Goal: Task Accomplishment & Management: Use online tool/utility

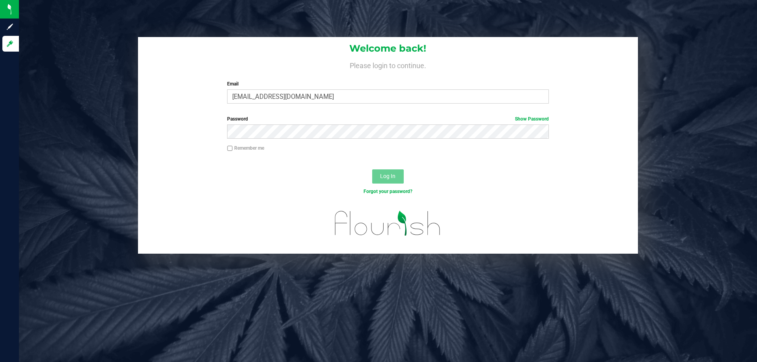
type input "Ebell@liveparallel.com"
click at [372, 170] on button "Log In" at bounding box center [388, 177] width 32 height 14
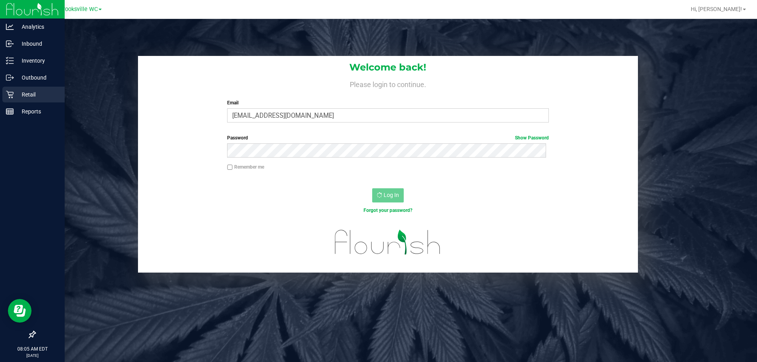
click at [24, 95] on p "Retail" at bounding box center [37, 94] width 47 height 9
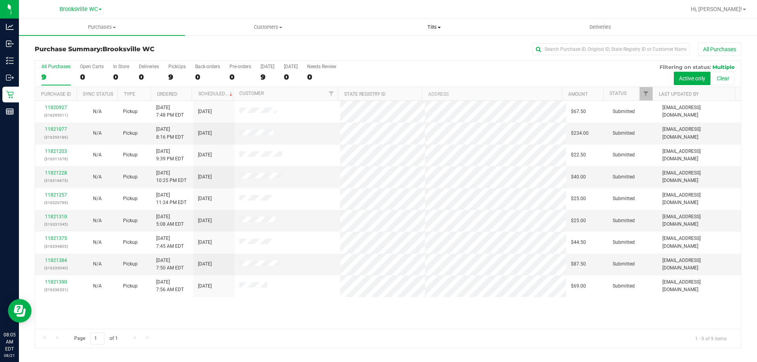
click at [430, 28] on span "Tills" at bounding box center [433, 27] width 165 height 7
click at [414, 49] on li "Manage tills" at bounding box center [434, 47] width 166 height 9
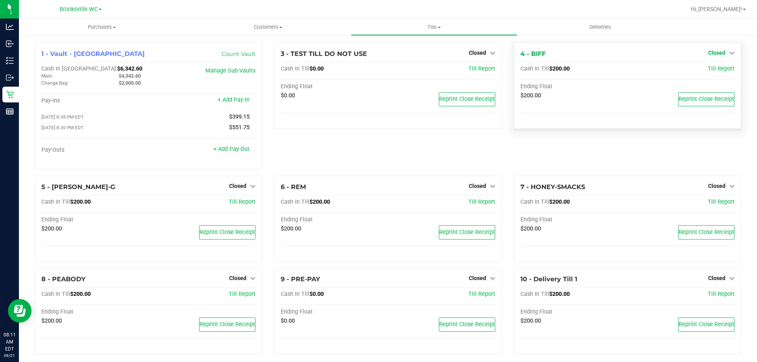
click at [717, 54] on span "Closed" at bounding box center [716, 53] width 17 height 6
click at [713, 67] on link "Open Till" at bounding box center [716, 69] width 21 height 6
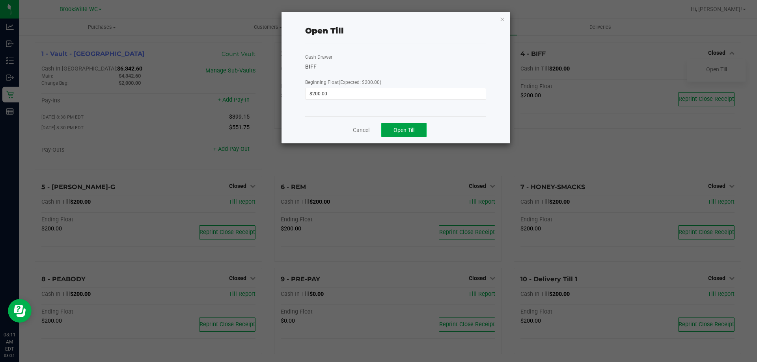
click at [402, 134] on button "Open Till" at bounding box center [403, 130] width 45 height 14
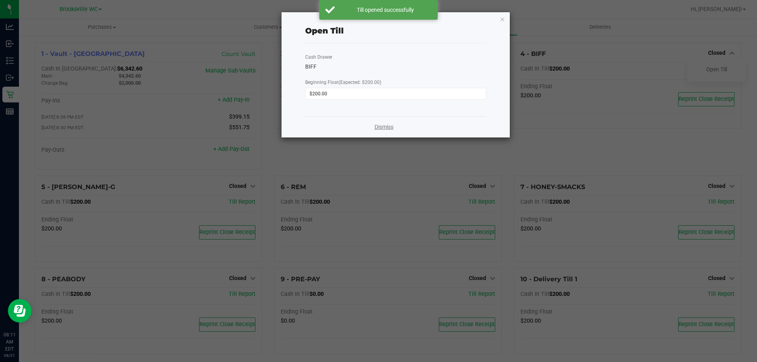
click at [383, 129] on link "Dismiss" at bounding box center [384, 127] width 19 height 8
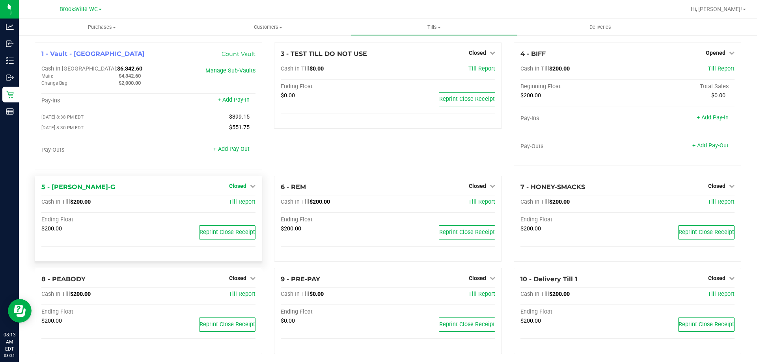
click at [242, 186] on span "Closed" at bounding box center [237, 186] width 17 height 6
click at [237, 199] on div "Open Till" at bounding box center [238, 203] width 58 height 10
click at [238, 204] on link "Open Till" at bounding box center [237, 202] width 21 height 6
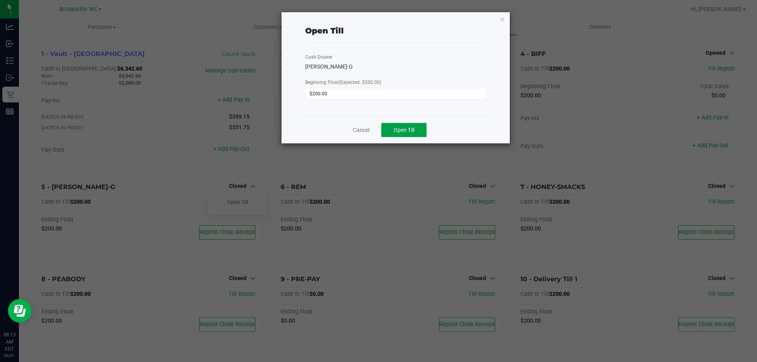
click at [411, 133] on span "Open Till" at bounding box center [403, 130] width 21 height 6
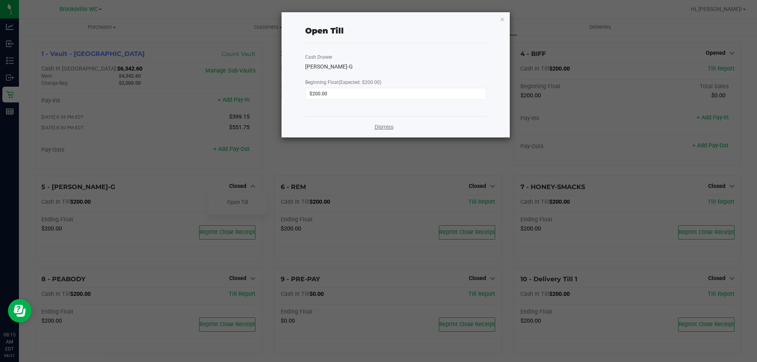
click at [389, 130] on link "Dismiss" at bounding box center [384, 127] width 19 height 8
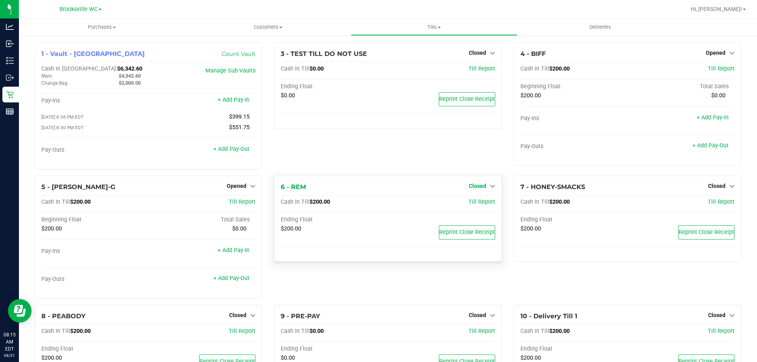
click at [481, 189] on span "Closed" at bounding box center [477, 186] width 17 height 6
click at [476, 205] on link "Open Till" at bounding box center [477, 202] width 21 height 6
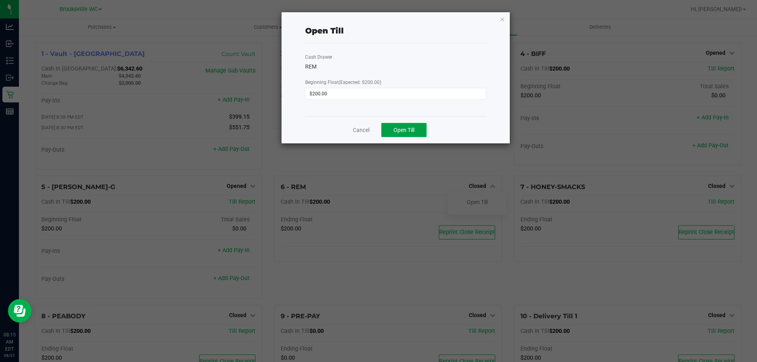
click at [420, 126] on button "Open Till" at bounding box center [403, 130] width 45 height 14
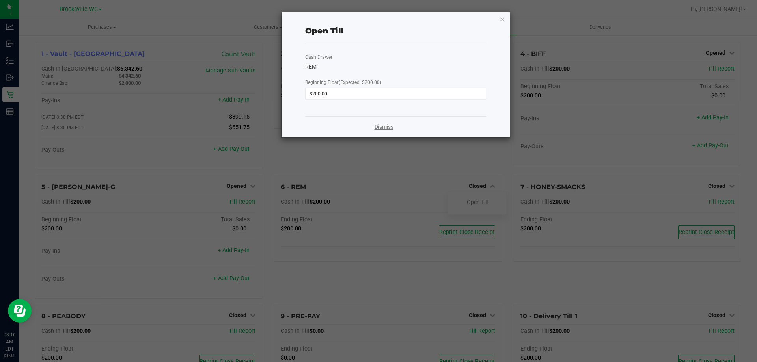
click at [385, 130] on link "Dismiss" at bounding box center [384, 127] width 19 height 8
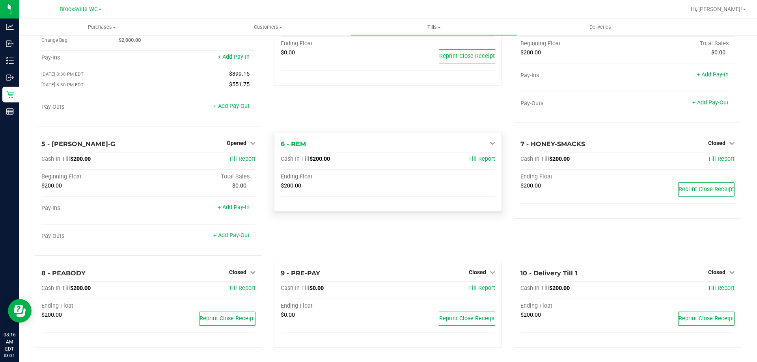
scroll to position [45, 0]
click at [244, 272] on link "Closed" at bounding box center [242, 272] width 26 height 6
click at [238, 287] on link "Open Till" at bounding box center [237, 288] width 21 height 6
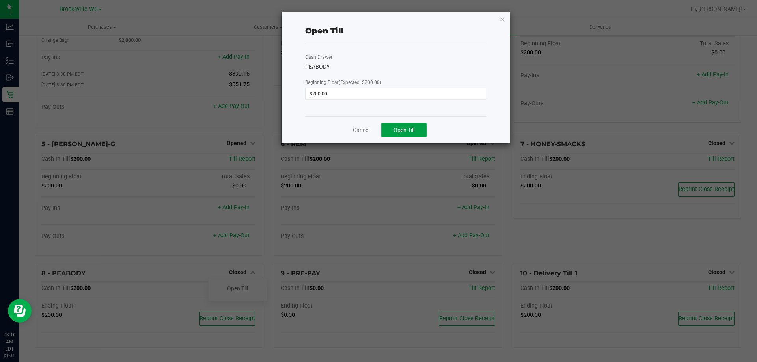
click at [413, 130] on span "Open Till" at bounding box center [403, 130] width 21 height 6
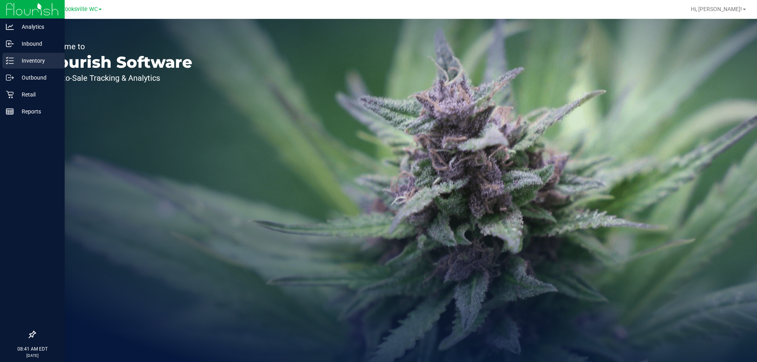
click at [29, 58] on p "Inventory" at bounding box center [37, 60] width 47 height 9
